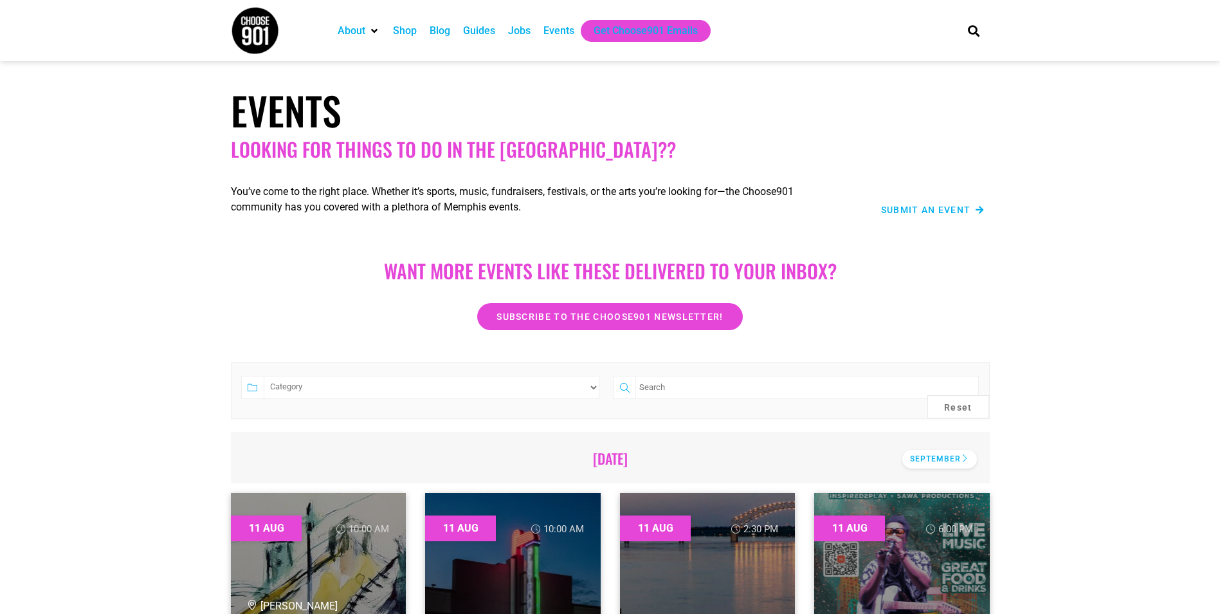
click at [938, 462] on div "September" at bounding box center [939, 459] width 75 height 19
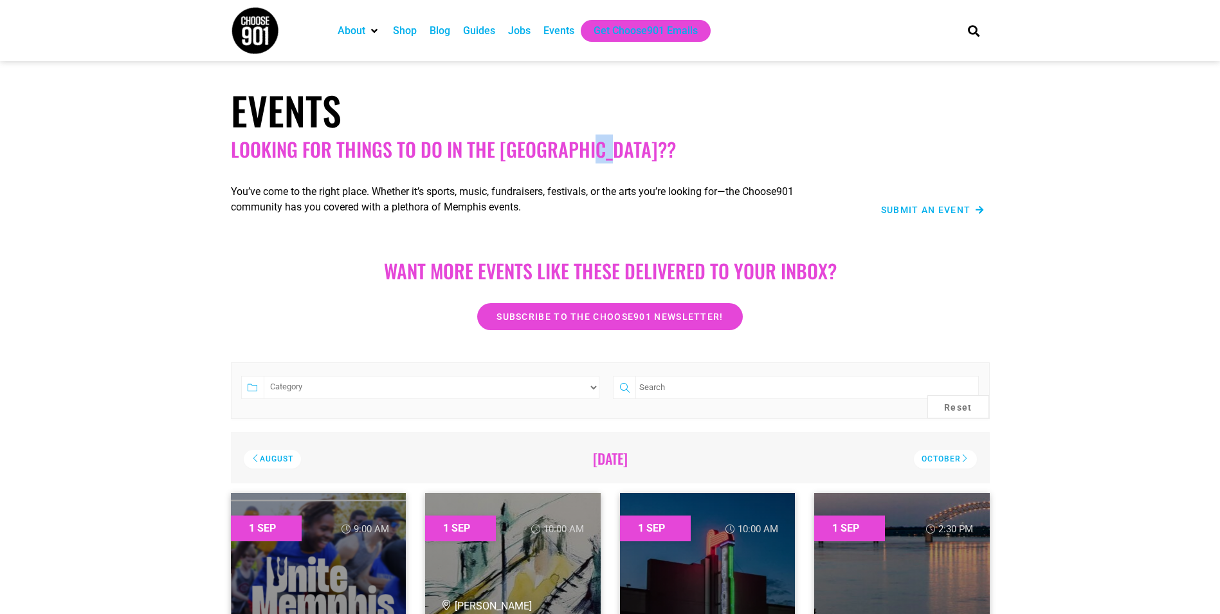
drag, startPoint x: 585, startPoint y: 149, endPoint x: 609, endPoint y: 150, distance: 23.8
click at [609, 150] on h2 "Looking for things to do in the [GEOGRAPHIC_DATA]??" at bounding box center [610, 149] width 759 height 23
drag, startPoint x: 609, startPoint y: 150, endPoint x: 661, endPoint y: 141, distance: 52.8
click at [661, 141] on h2 "Looking for things to do in the [GEOGRAPHIC_DATA]??" at bounding box center [610, 149] width 759 height 23
drag, startPoint x: 830, startPoint y: 268, endPoint x: 844, endPoint y: 270, distance: 14.3
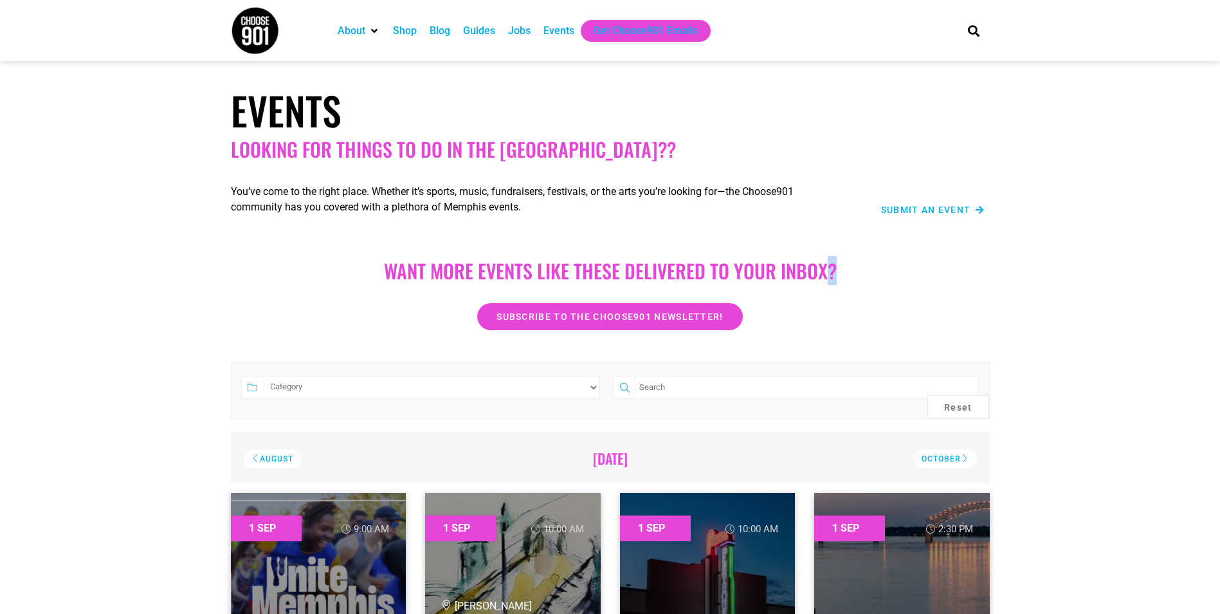
click at [844, 270] on h2 "Want more EVENTS LIKE THESE DELIVERED TO YOUR INBOX?" at bounding box center [610, 270] width 733 height 23
drag, startPoint x: 844, startPoint y: 270, endPoint x: 980, endPoint y: 268, distance: 136.4
click at [954, 269] on h2 "Want more EVENTS LIKE THESE DELIVERED TO YOUR INBOX?" at bounding box center [610, 270] width 733 height 23
click at [997, 122] on section "Events Looking for things to do in the [GEOGRAPHIC_DATA]??" at bounding box center [610, 123] width 1220 height 87
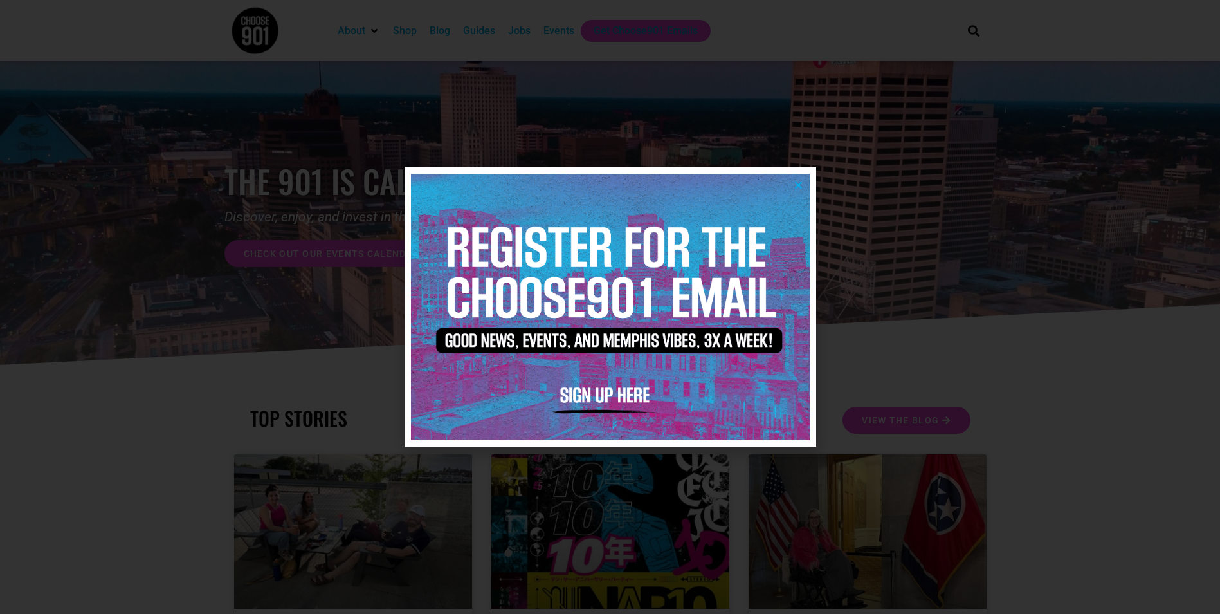
click at [797, 184] on icon "Close" at bounding box center [799, 185] width 10 height 10
